Goal: Navigation & Orientation: Find specific page/section

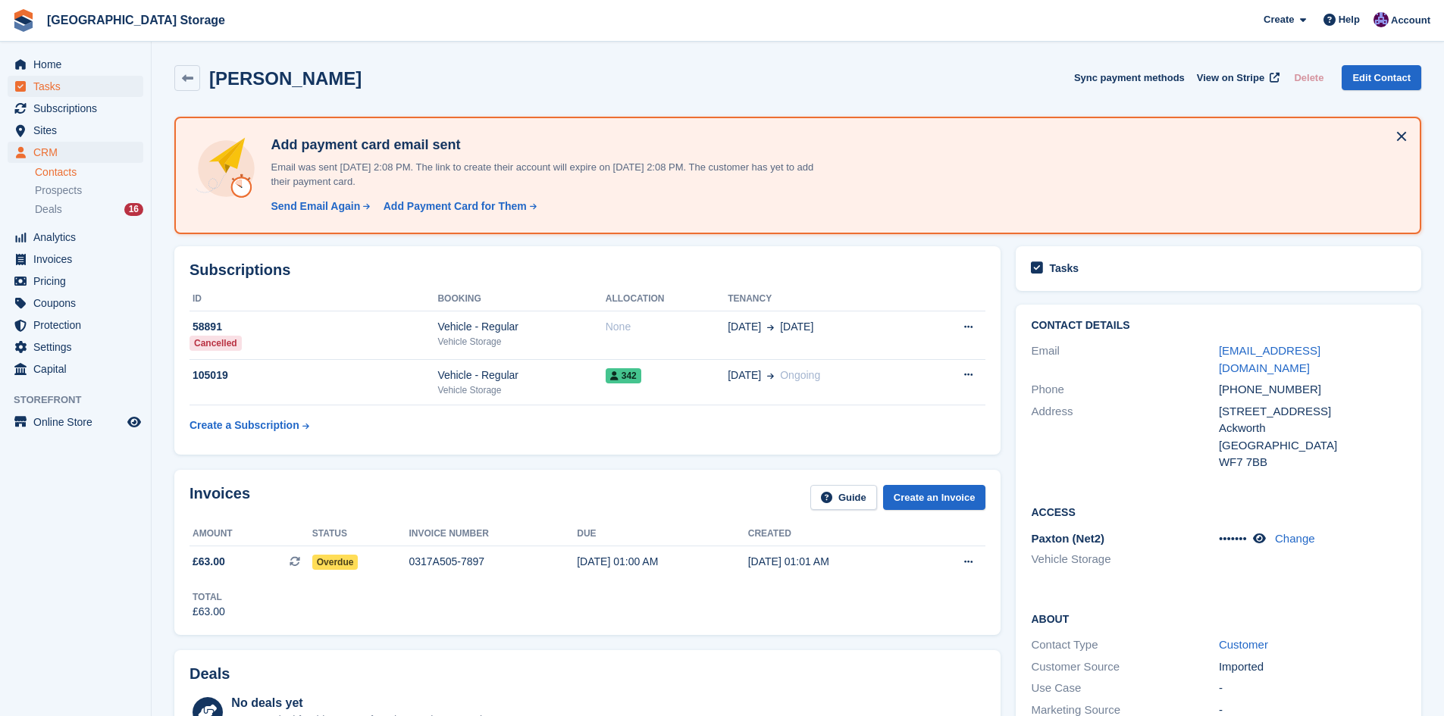
scroll to position [682, 0]
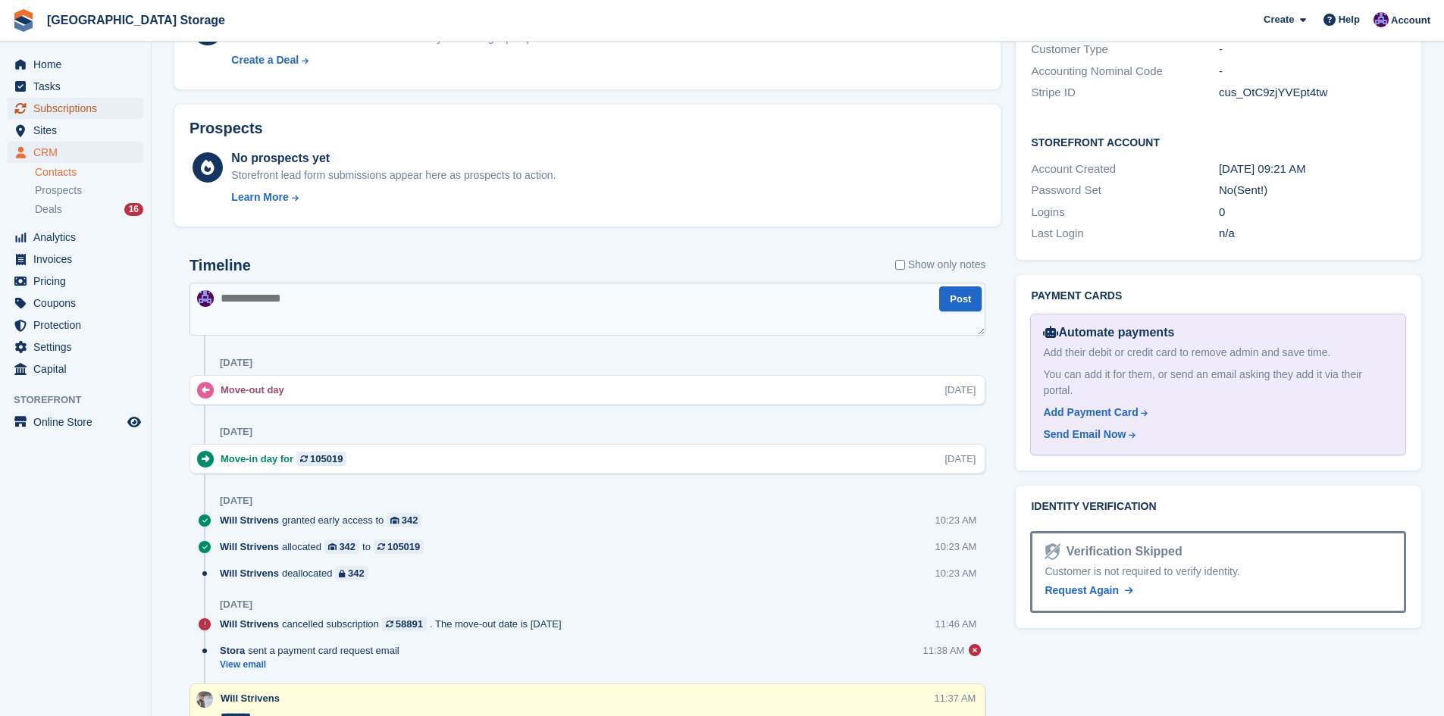
click at [80, 113] on span "Subscriptions" at bounding box center [78, 108] width 91 height 21
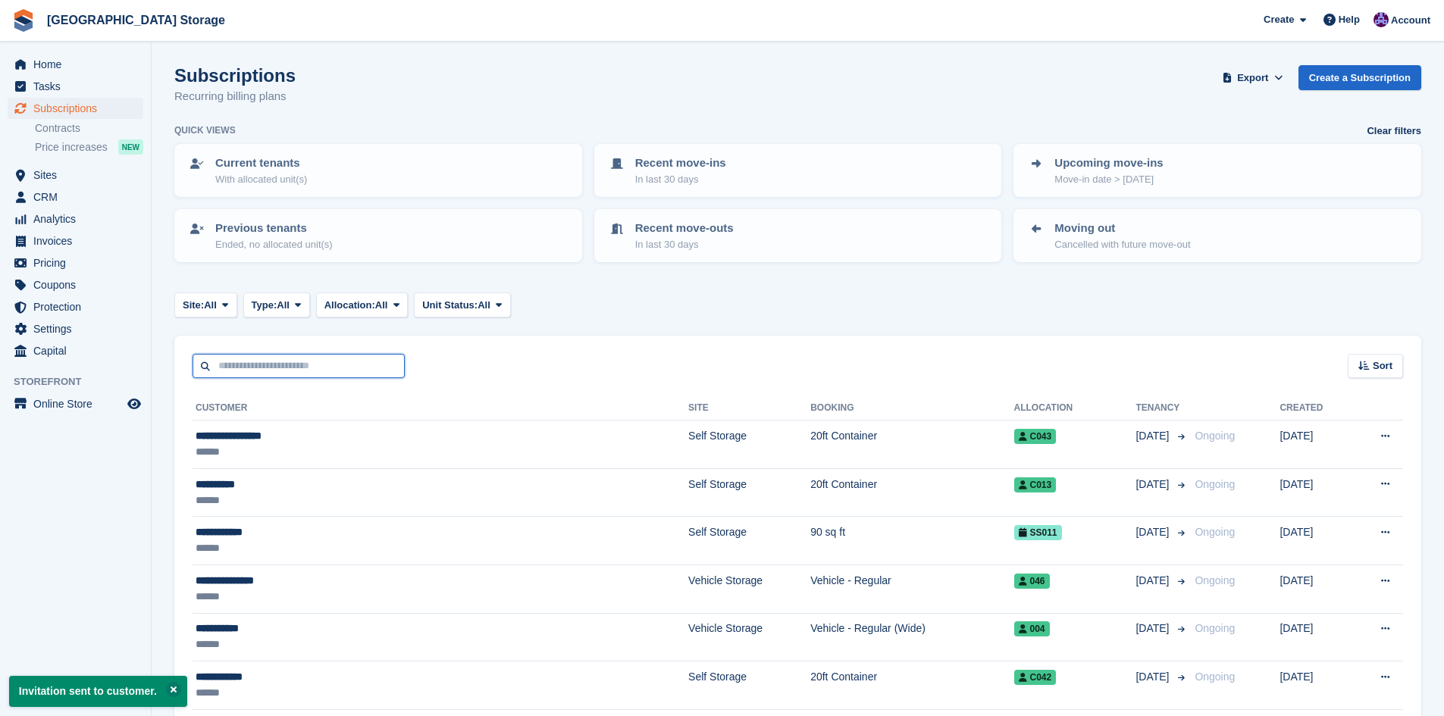
click at [279, 365] on input "text" at bounding box center [299, 366] width 212 height 25
click at [89, 176] on span "Sites" at bounding box center [78, 174] width 91 height 21
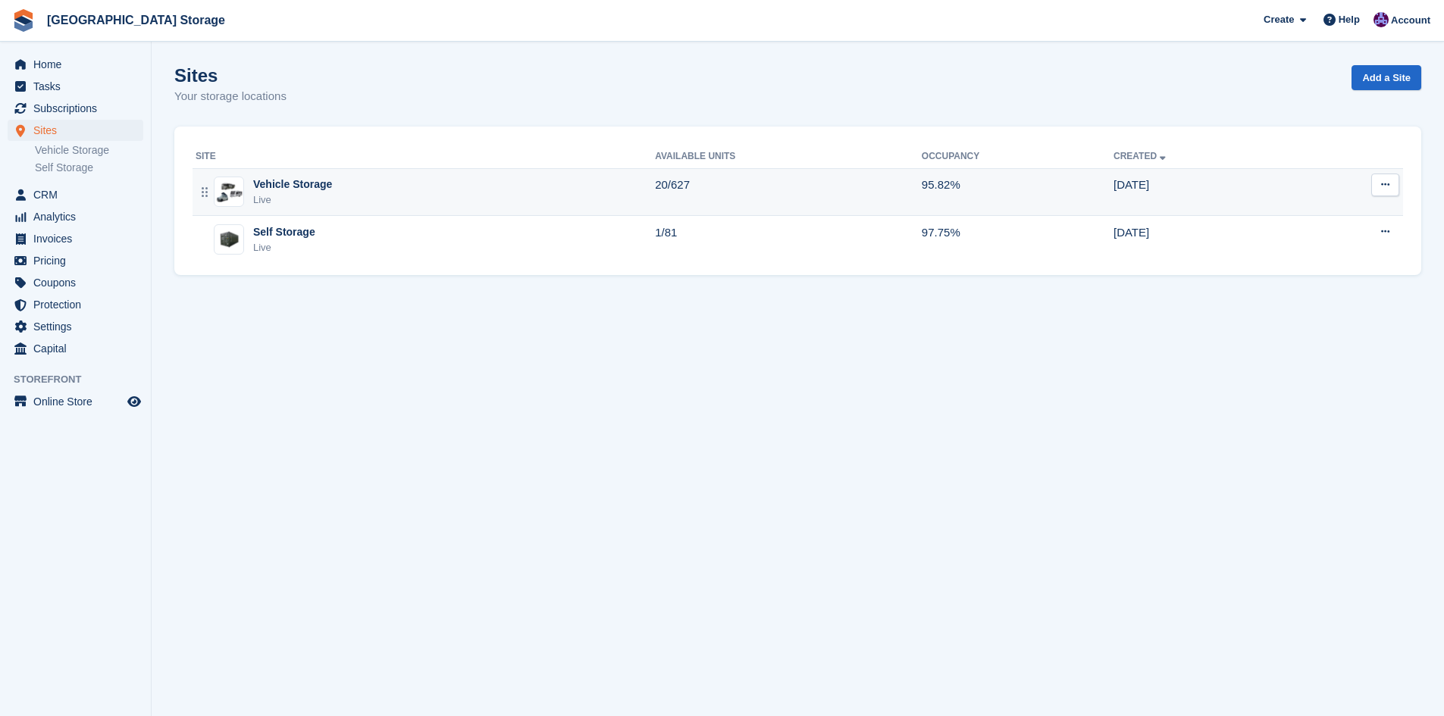
click at [450, 202] on div "Vehicle Storage Live" at bounding box center [425, 192] width 459 height 31
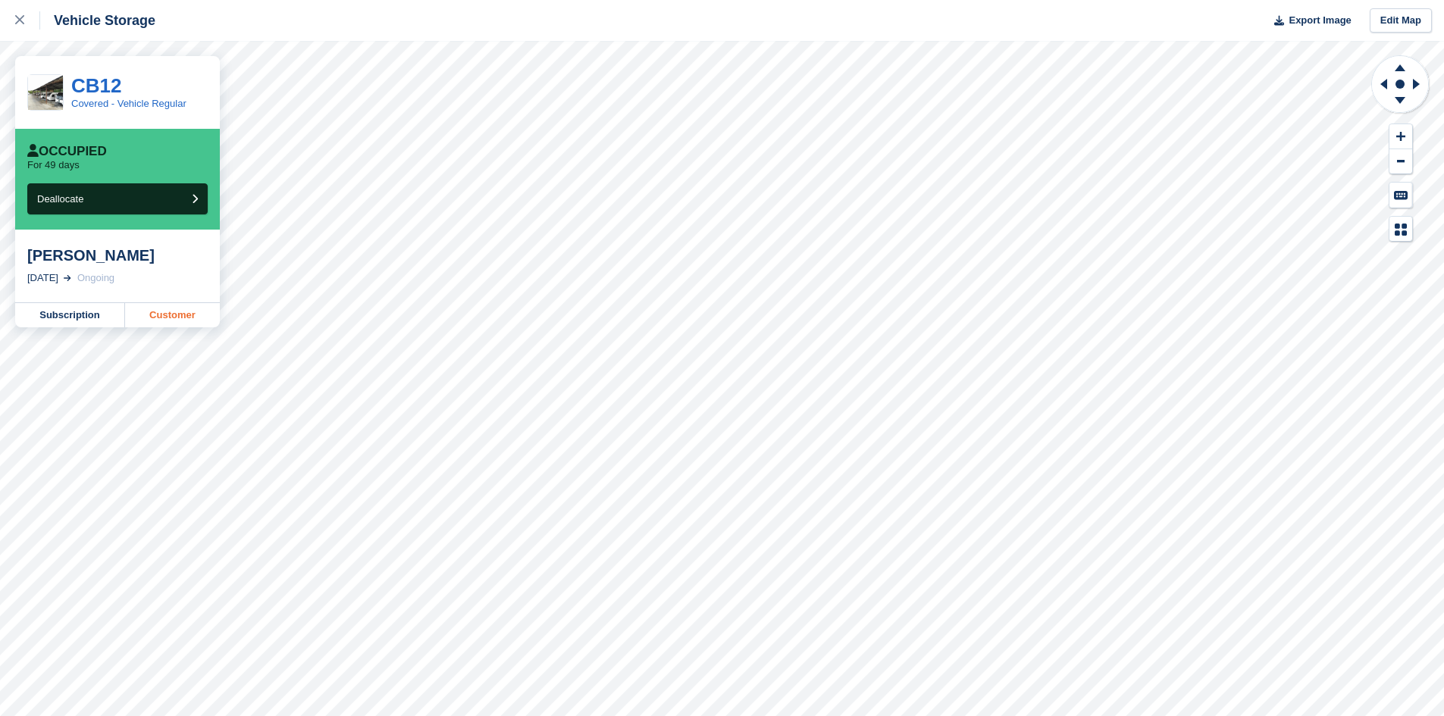
click at [190, 324] on link "Customer" at bounding box center [172, 315] width 95 height 24
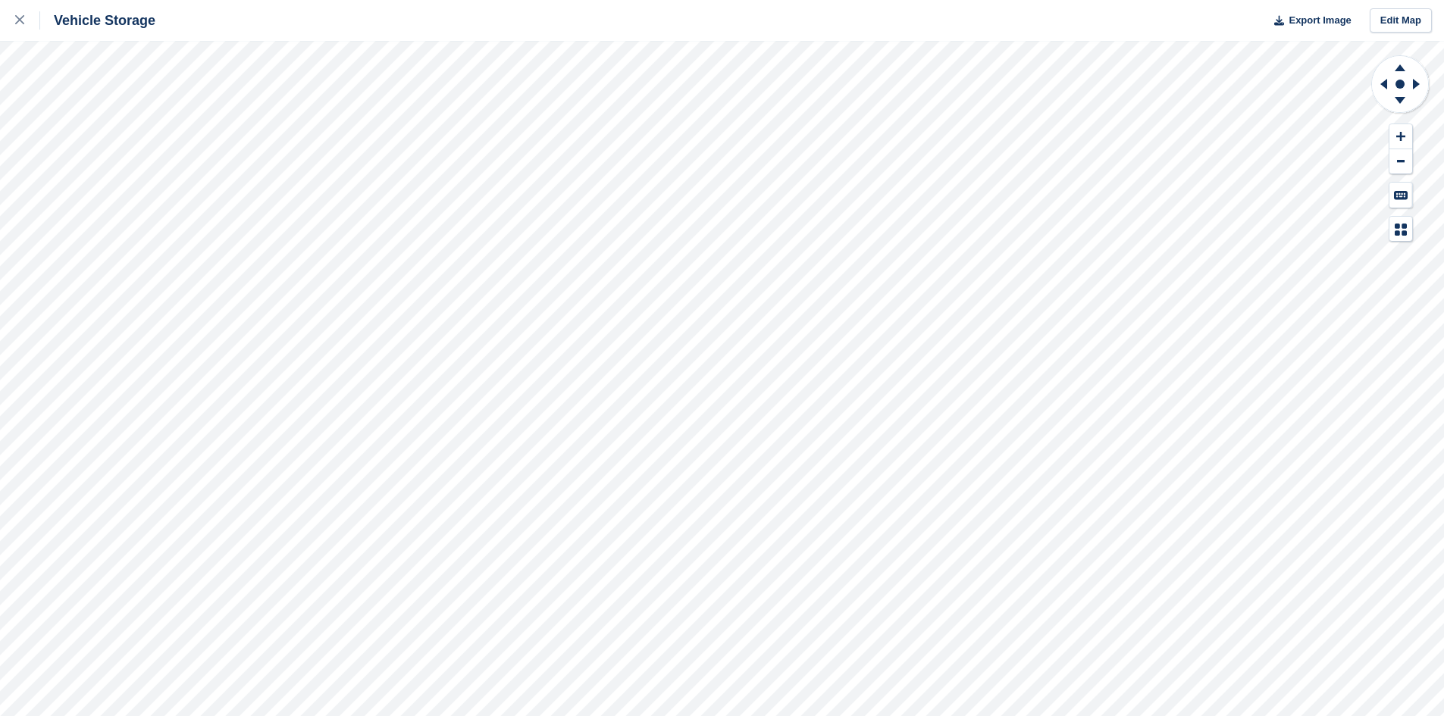
click at [883, 716] on html "Vehicle Storage Export Image Edit Map" at bounding box center [722, 358] width 1444 height 716
click at [1060, 716] on html "Vehicle Storage Export Image Edit Map" at bounding box center [722, 358] width 1444 height 716
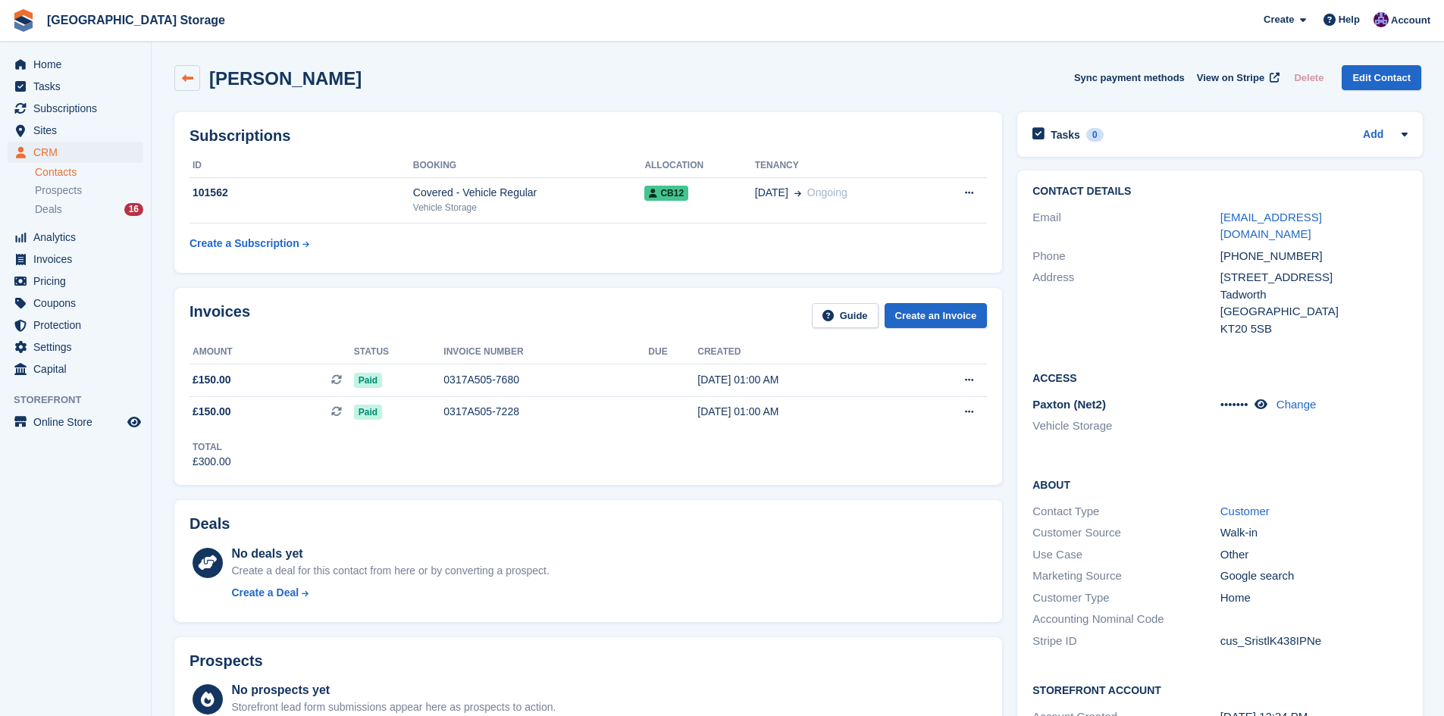
click at [190, 77] on icon at bounding box center [187, 78] width 11 height 11
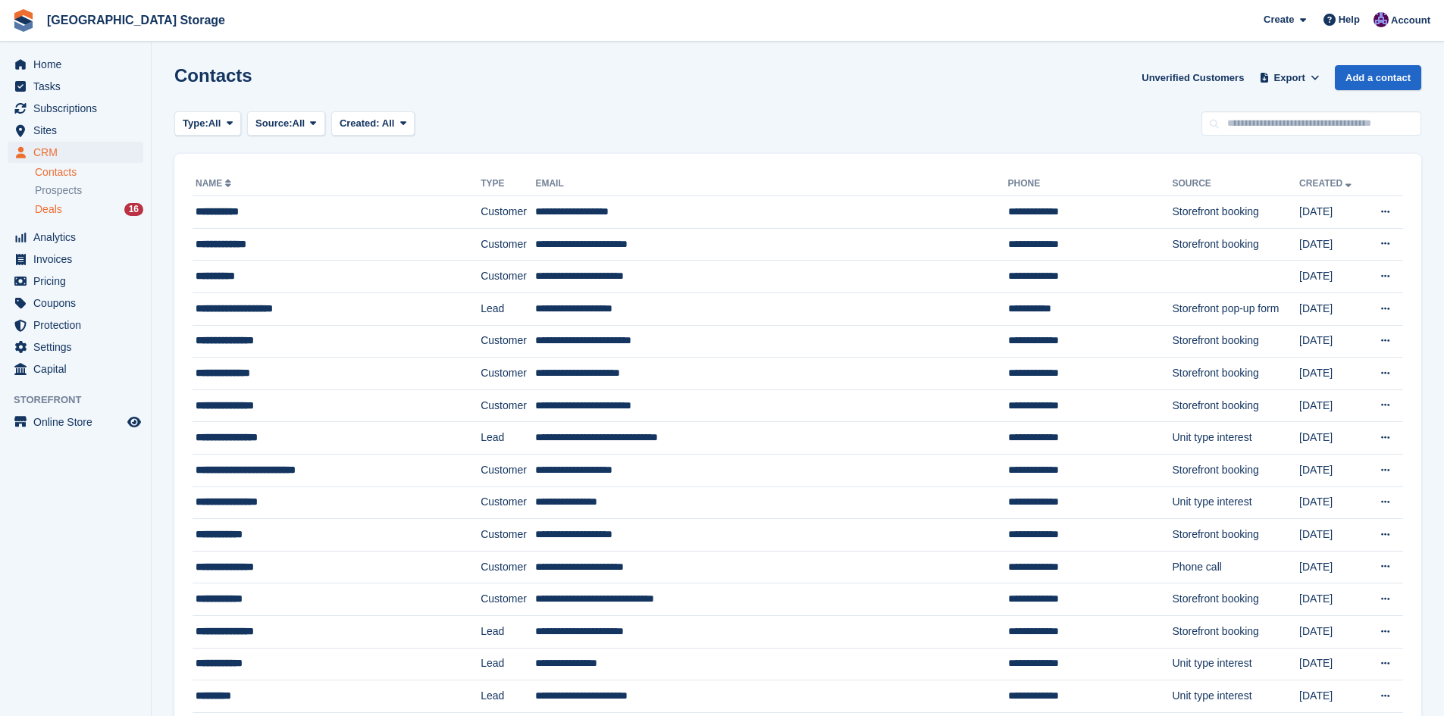
click at [104, 211] on div "Deals 16" at bounding box center [89, 209] width 108 height 14
